Goal: Task Accomplishment & Management: Manage account settings

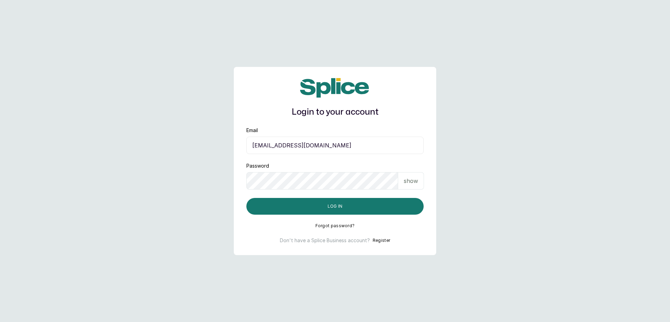
click at [399, 150] on input "[EMAIL_ADDRESS][DOMAIN_NAME]" at bounding box center [334, 145] width 177 height 17
type input "[EMAIL_ADDRESS][DOMAIN_NAME]"
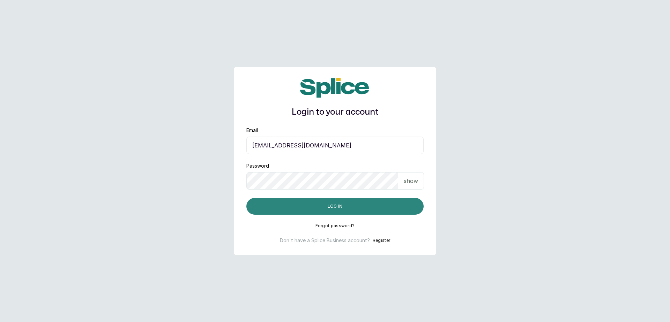
click at [343, 207] on button "Log in" at bounding box center [334, 206] width 177 height 17
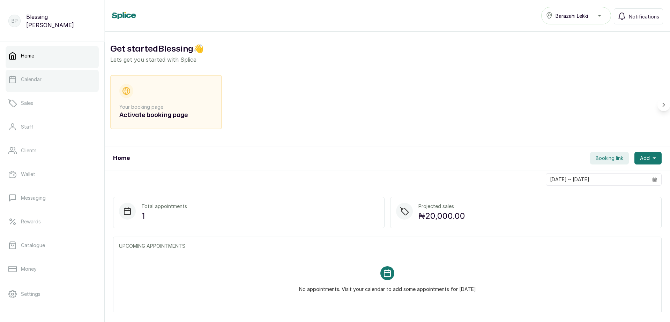
click at [48, 85] on link "Calendar" at bounding box center [52, 80] width 93 height 20
